Goal: Task Accomplishment & Management: Use online tool/utility

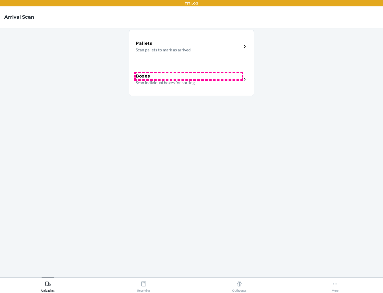
click at [189, 76] on div "Boxes" at bounding box center [189, 76] width 106 height 6
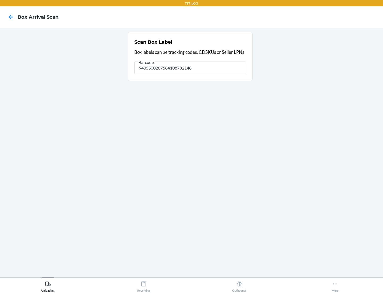
type input "9405500207584108782148"
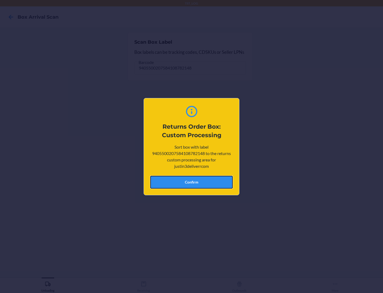
click at [192, 182] on button "Confirm" at bounding box center [191, 182] width 83 height 13
